Goal: Information Seeking & Learning: Understand process/instructions

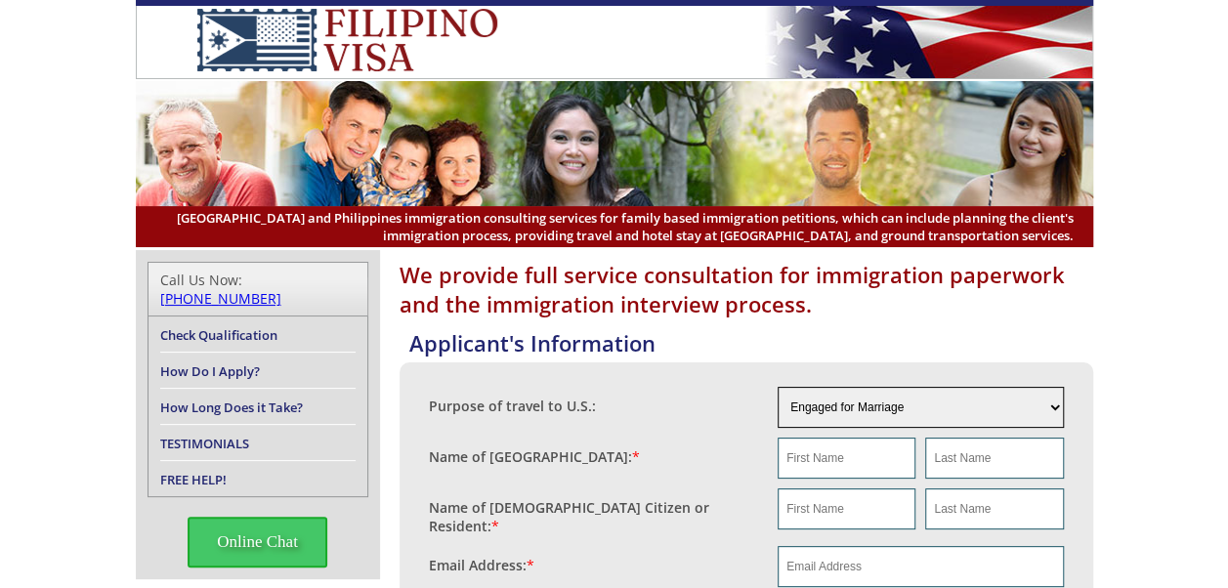
click at [1052, 404] on select "Engaged for Marriage Already Married to U.S. Citizen / Resident For Short Term …" at bounding box center [920, 407] width 286 height 41
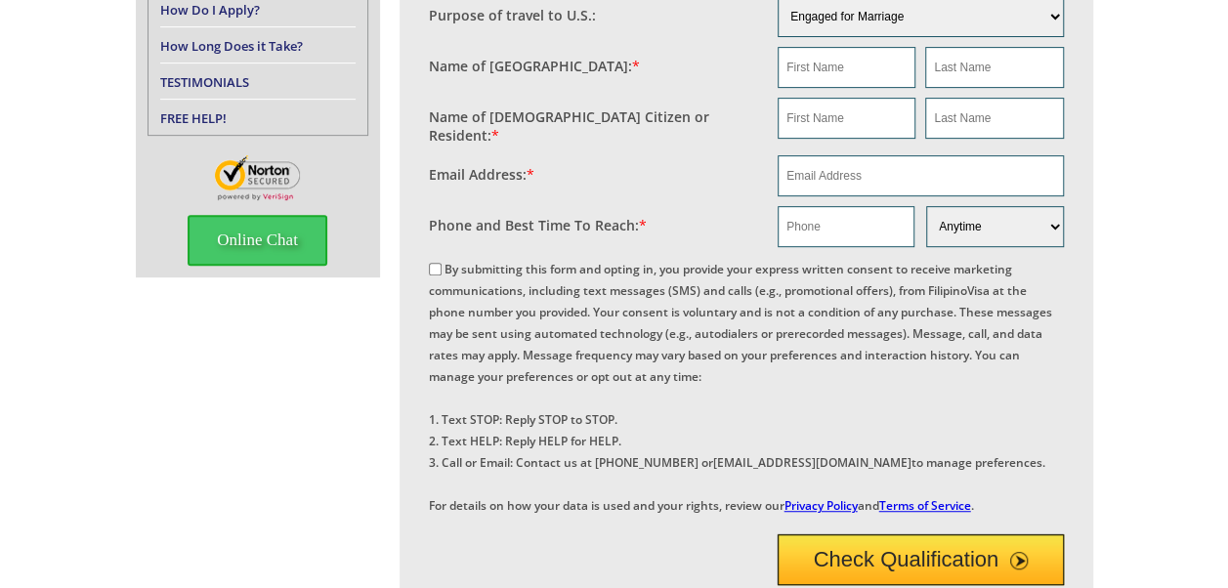
scroll to position [369, 0]
